Goal: Task Accomplishment & Management: Complete application form

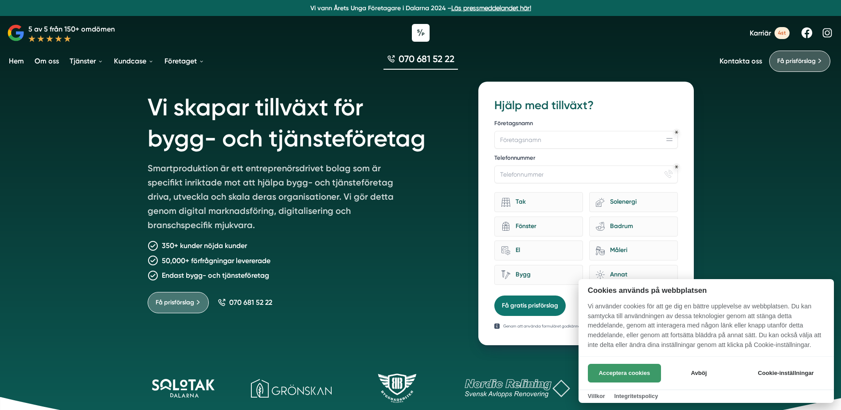
click at [649, 378] on button "Acceptera cookies" at bounding box center [624, 373] width 73 height 19
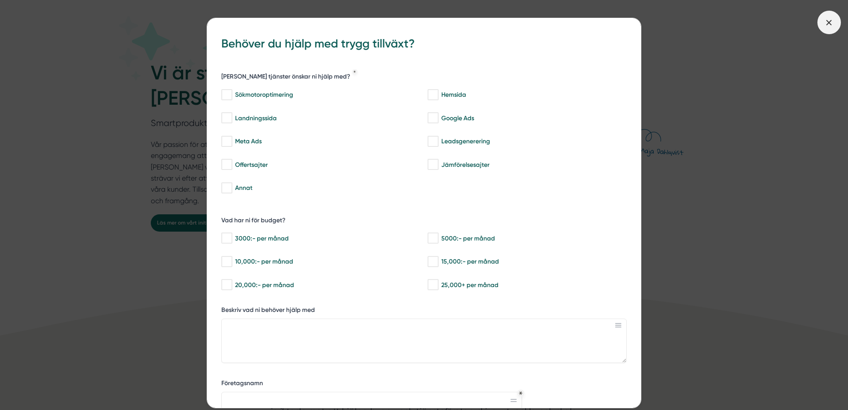
click at [823, 18] on span at bounding box center [828, 22] width 23 height 23
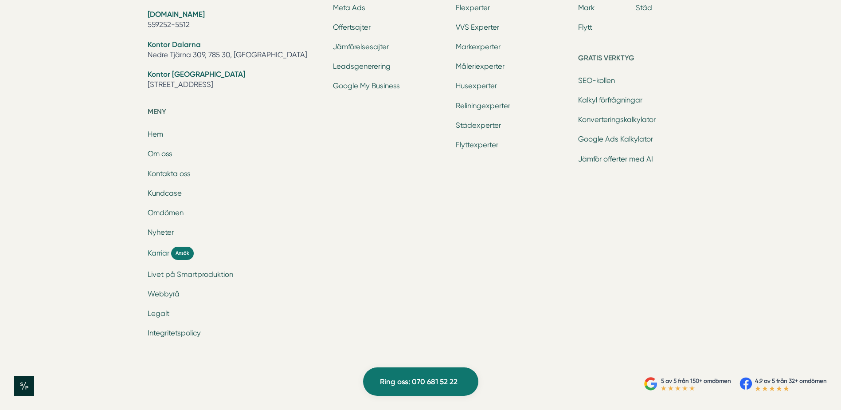
scroll to position [2974, 0]
click at [163, 251] on span "Karriär" at bounding box center [159, 252] width 22 height 10
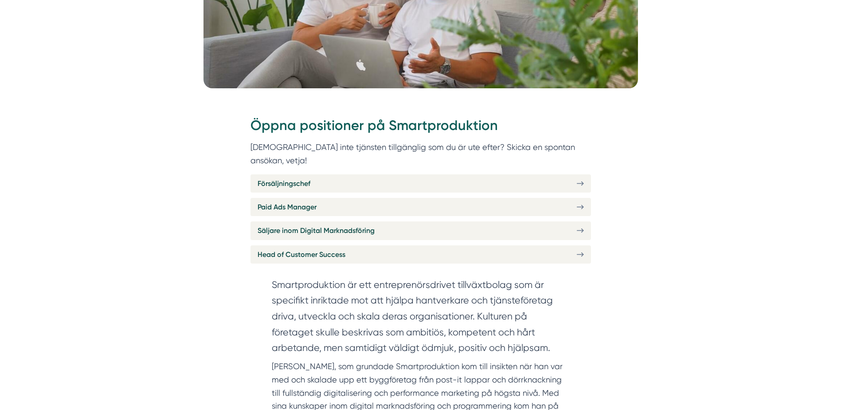
scroll to position [310, 0]
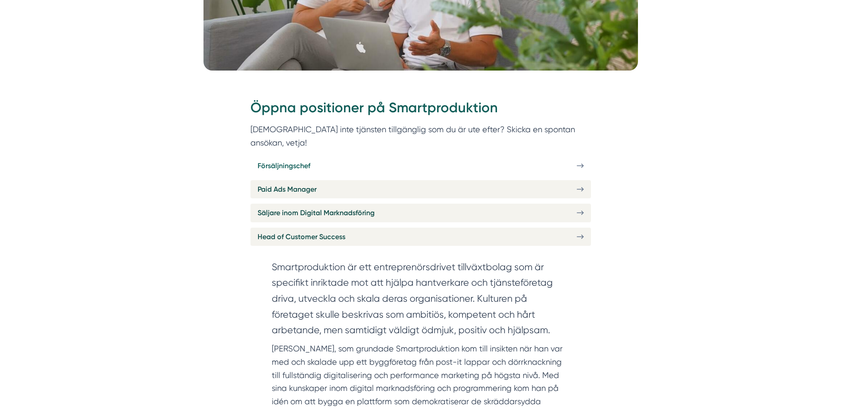
click at [585, 157] on link "Försäljningschef" at bounding box center [421, 166] width 341 height 18
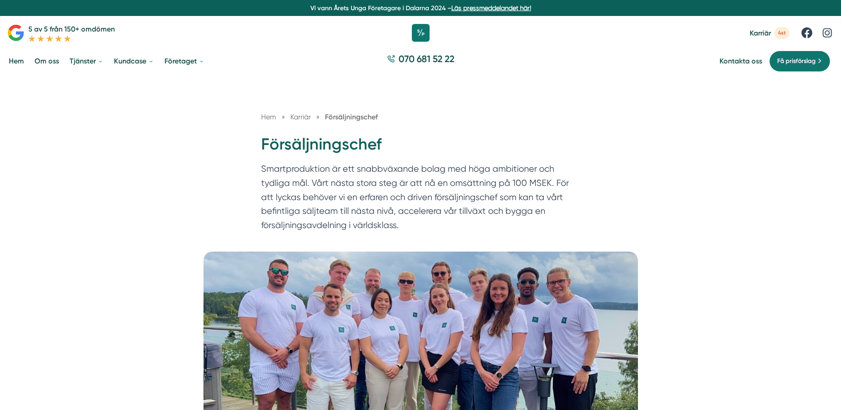
click at [303, 117] on span "Karriär" at bounding box center [300, 117] width 20 height 8
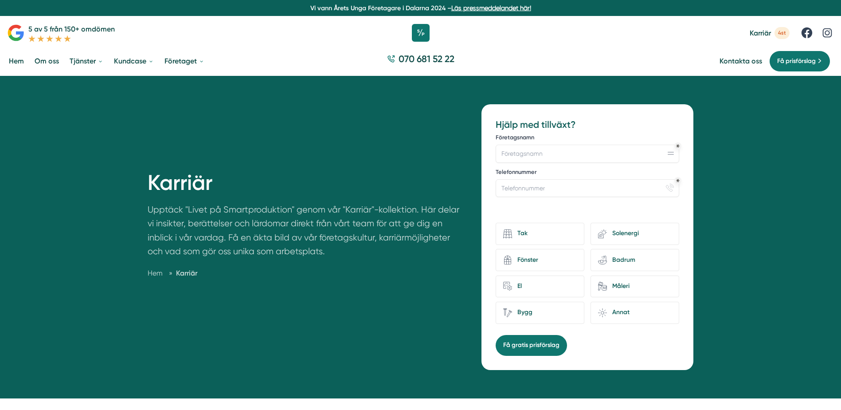
click at [187, 273] on span "Karriär" at bounding box center [186, 273] width 21 height 8
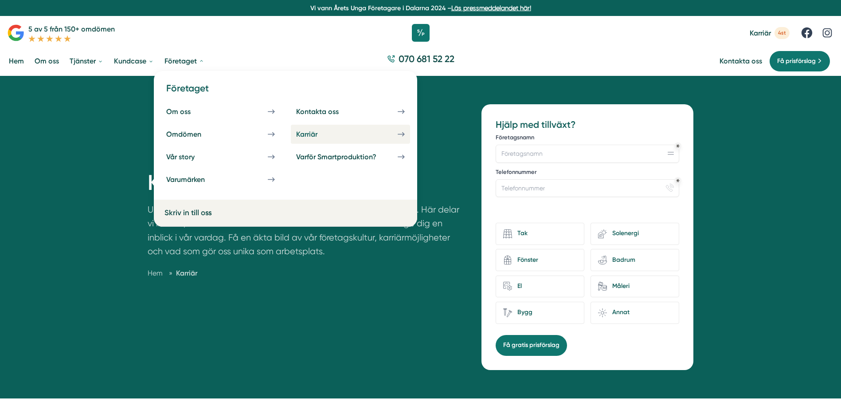
click at [399, 133] on icon at bounding box center [401, 134] width 7 height 8
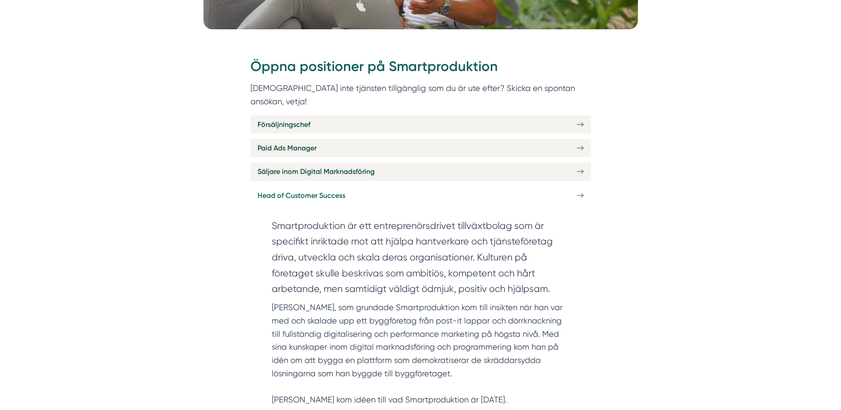
scroll to position [355, 0]
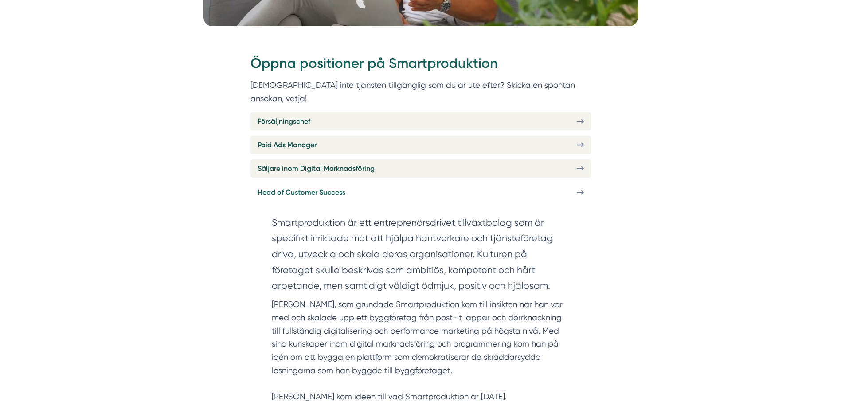
click at [579, 183] on link "Head of Customer Success" at bounding box center [421, 192] width 341 height 18
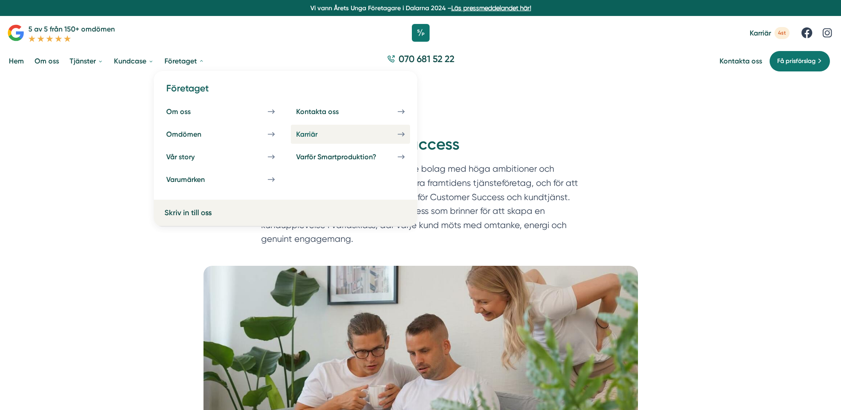
click at [400, 133] on icon at bounding box center [401, 134] width 7 height 8
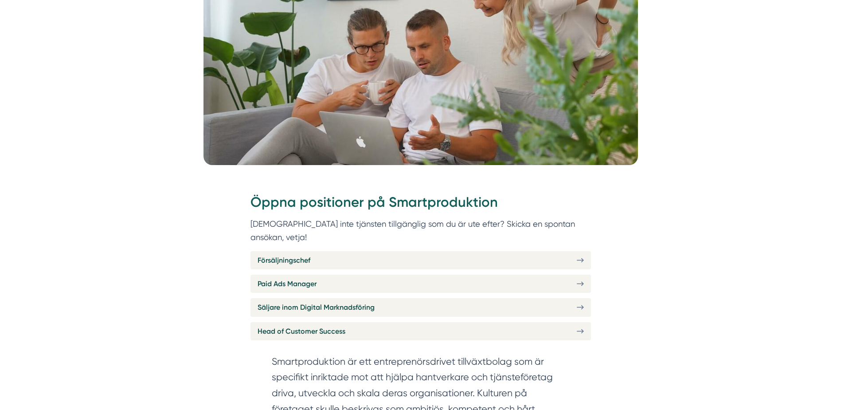
scroll to position [222, 0]
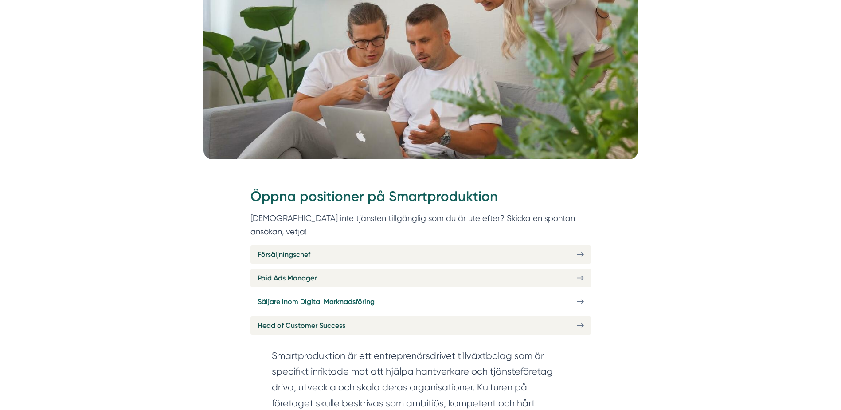
click at [361, 296] on span "Säljare inom Digital Marknadsföring" at bounding box center [316, 301] width 117 height 11
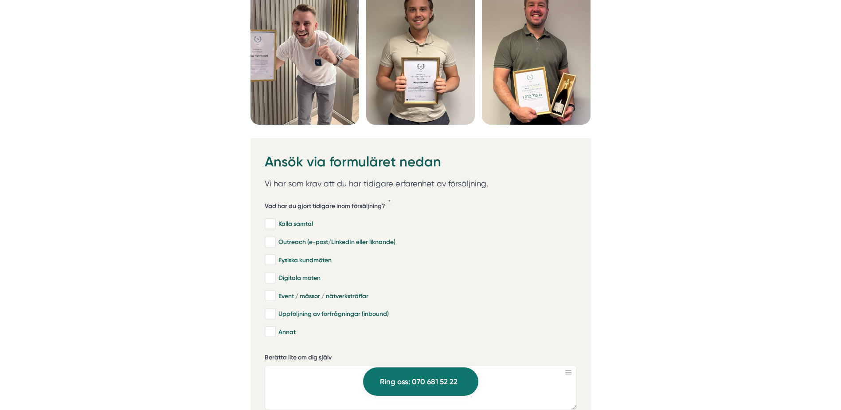
scroll to position [2660, 0]
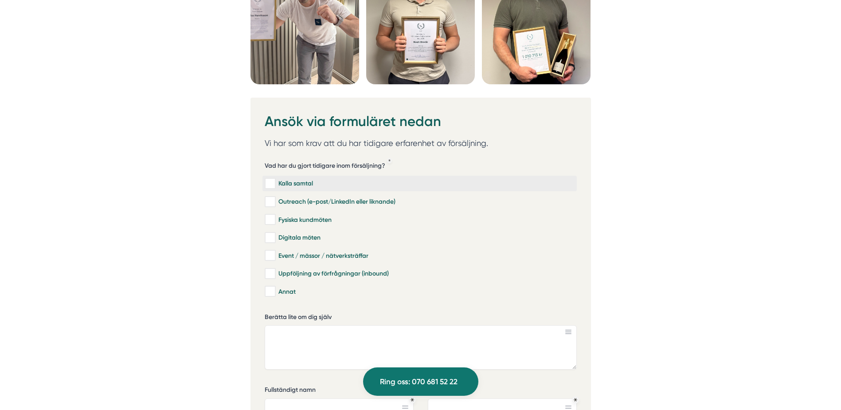
click at [268, 179] on input "Kalla samtal" at bounding box center [270, 183] width 10 height 9
checkbox input "true"
click at [270, 197] on input "Outreach (e-post/LinkedIn eller liknande)" at bounding box center [270, 201] width 10 height 9
checkbox input "true"
click at [275, 215] on input "Fysiska kundmöten" at bounding box center [270, 219] width 10 height 9
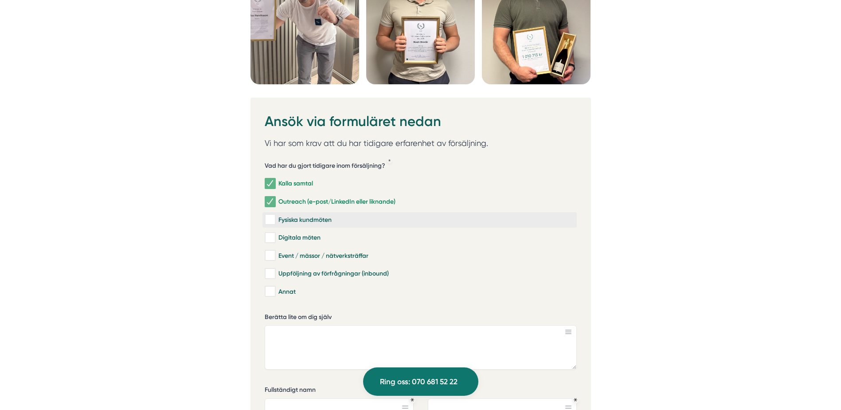
checkbox input "true"
click at [275, 233] on input "Digitala möten" at bounding box center [270, 237] width 10 height 9
checkbox input "true"
click at [273, 251] on input "Event / mässor / nätverksträffar" at bounding box center [270, 255] width 10 height 9
checkbox input "true"
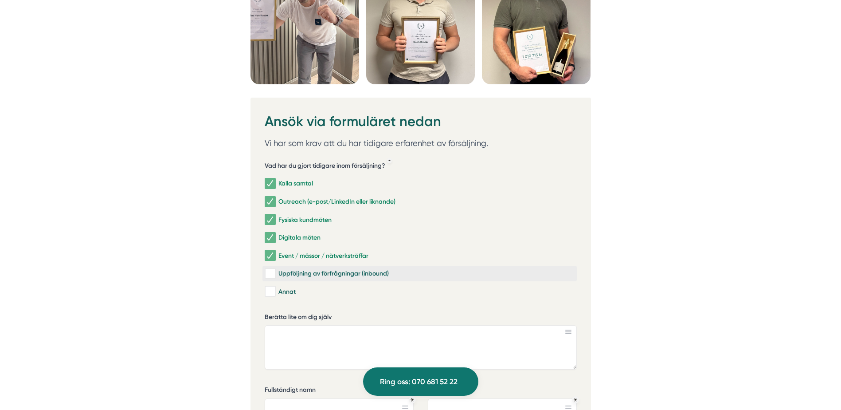
click at [271, 269] on input "Uppföljning av förfrågningar (inbound)" at bounding box center [270, 273] width 10 height 9
checkbox input "true"
click at [272, 287] on input "Annat" at bounding box center [270, 291] width 10 height 9
checkbox input "true"
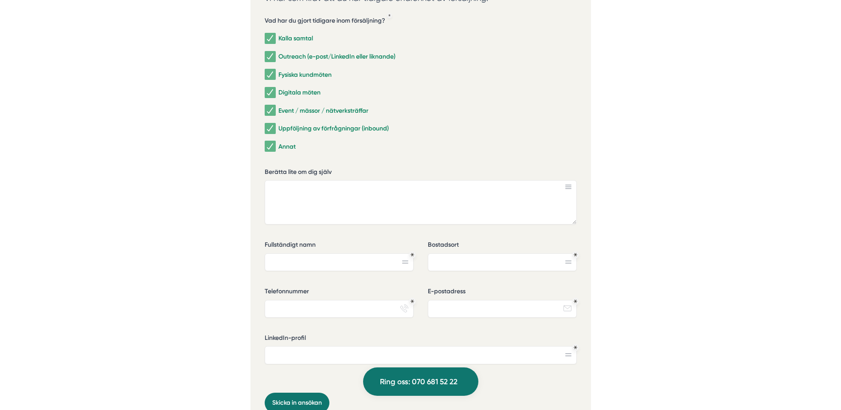
scroll to position [2793, 0]
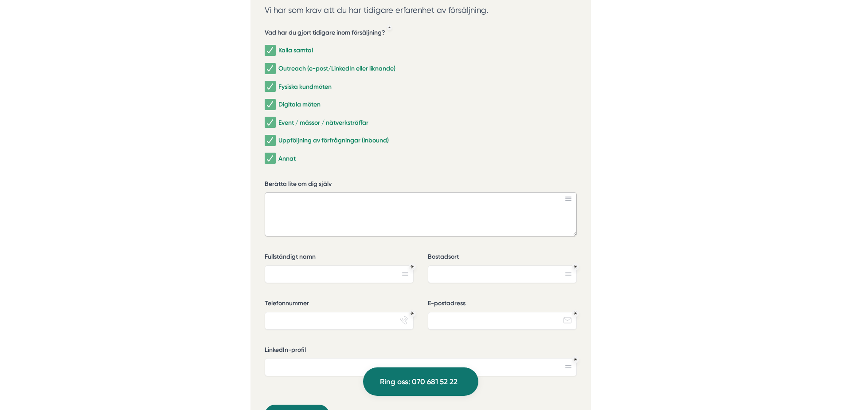
click at [273, 192] on textarea "Berätta lite om dig själv" at bounding box center [421, 214] width 312 height 44
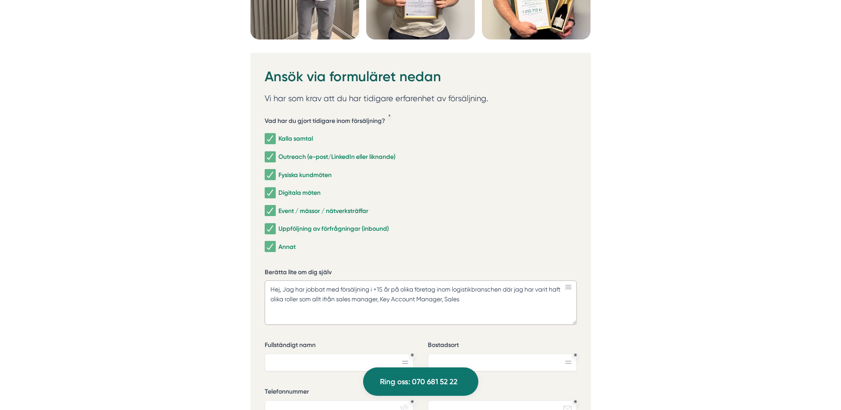
scroll to position [2705, 0]
paste textarea "Executive"
type textarea "Hej, Jag har jobbat med försäljning i +15 år på olika företag inom logistikbran…"
click at [354, 354] on input "Fullständigt namn" at bounding box center [339, 363] width 149 height 18
type input "[PERSON_NAME]"
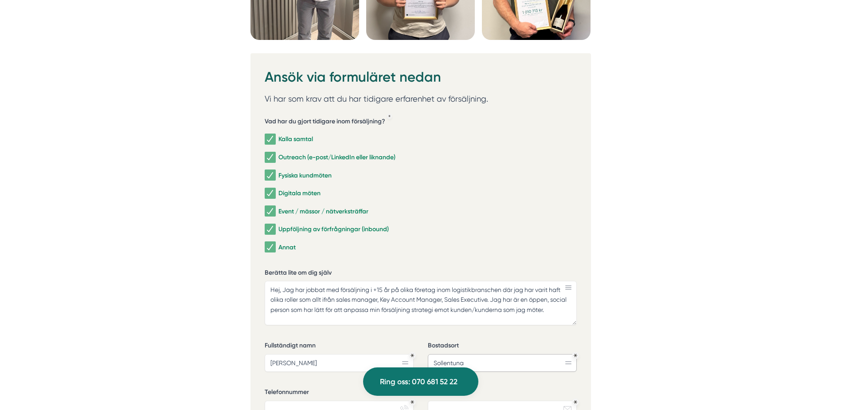
type input "Sollentuna"
click at [307, 400] on input "Telefonnummer" at bounding box center [339, 409] width 149 height 18
type input "072-3557007"
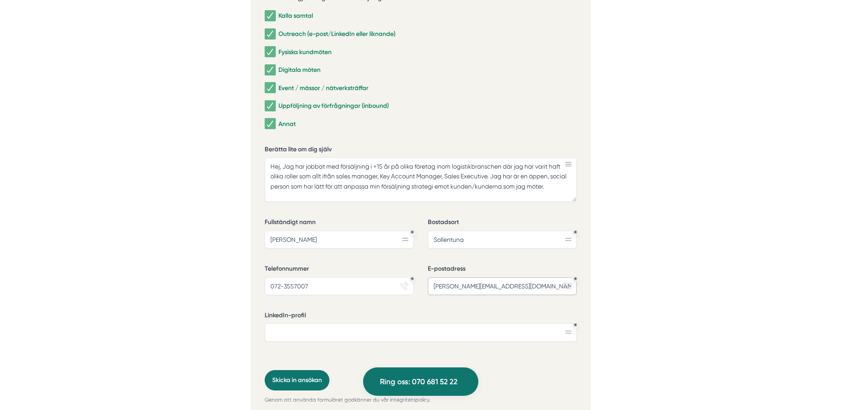
scroll to position [2838, 0]
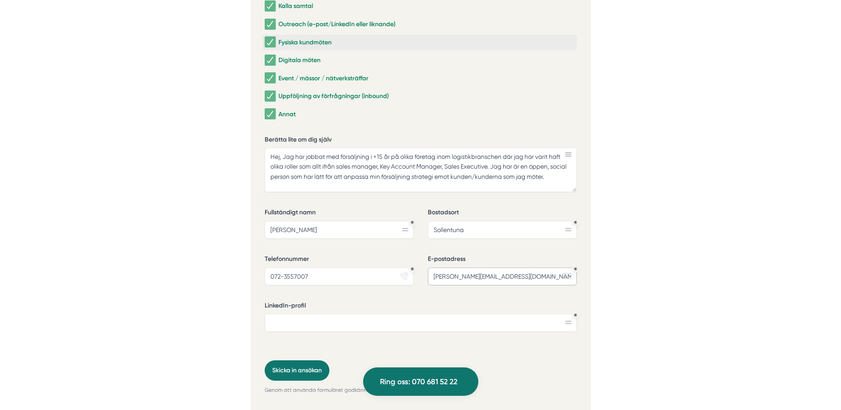
type input "[PERSON_NAME][EMAIL_ADDRESS][DOMAIN_NAME]"
click at [346, 313] on input "LinkedIn-profil" at bounding box center [421, 322] width 312 height 18
paste input "[URL][DOMAIN_NAME]"
type input "[URL][DOMAIN_NAME]"
drag, startPoint x: 306, startPoint y: 337, endPoint x: 323, endPoint y: 337, distance: 16.4
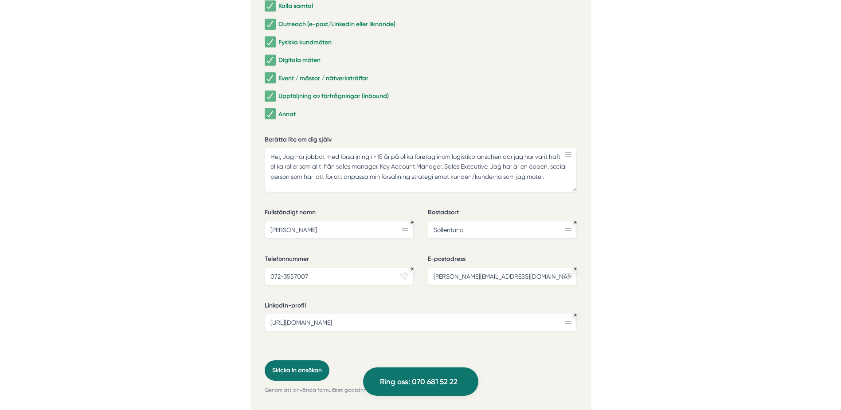
click at [306, 360] on button "Skicka in ansökan" at bounding box center [297, 370] width 65 height 20
